Goal: Information Seeking & Learning: Learn about a topic

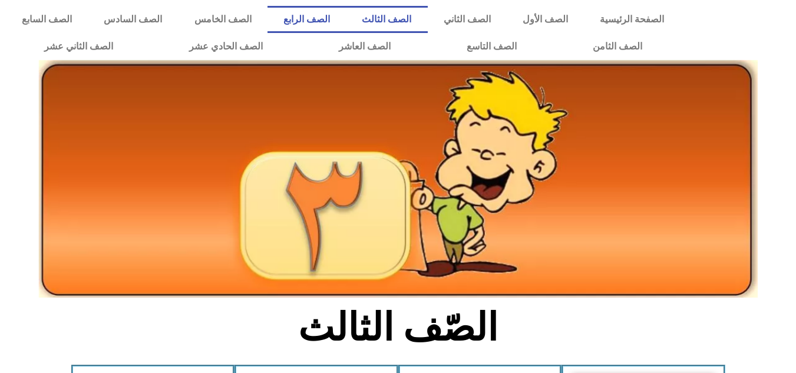
click at [346, 24] on link "الصف الرابع" at bounding box center [307, 19] width 78 height 27
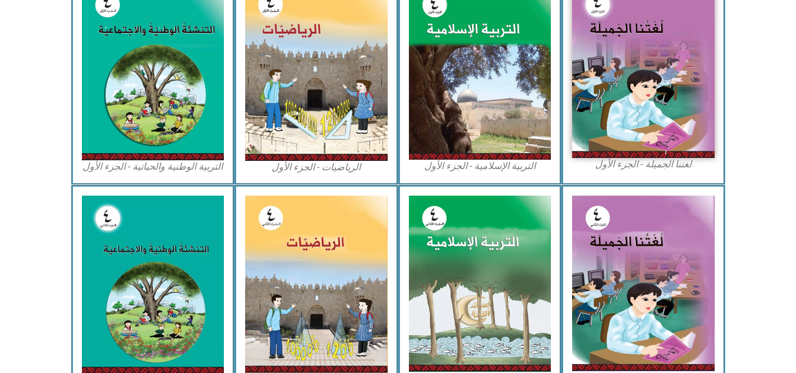
scroll to position [398, 0]
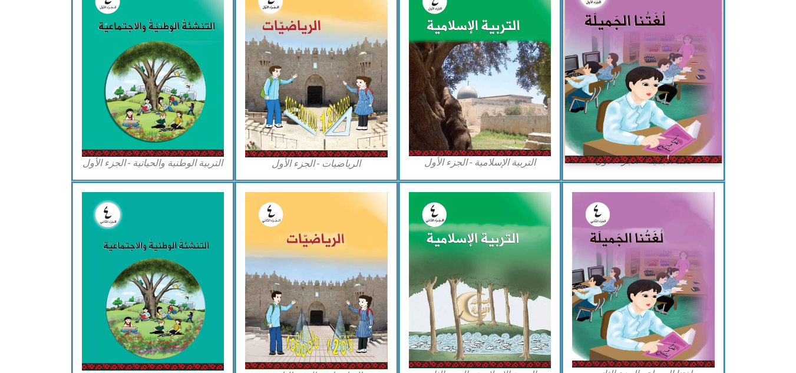
click at [645, 104] on img at bounding box center [643, 66] width 157 height 193
